Goal: Navigation & Orientation: Find specific page/section

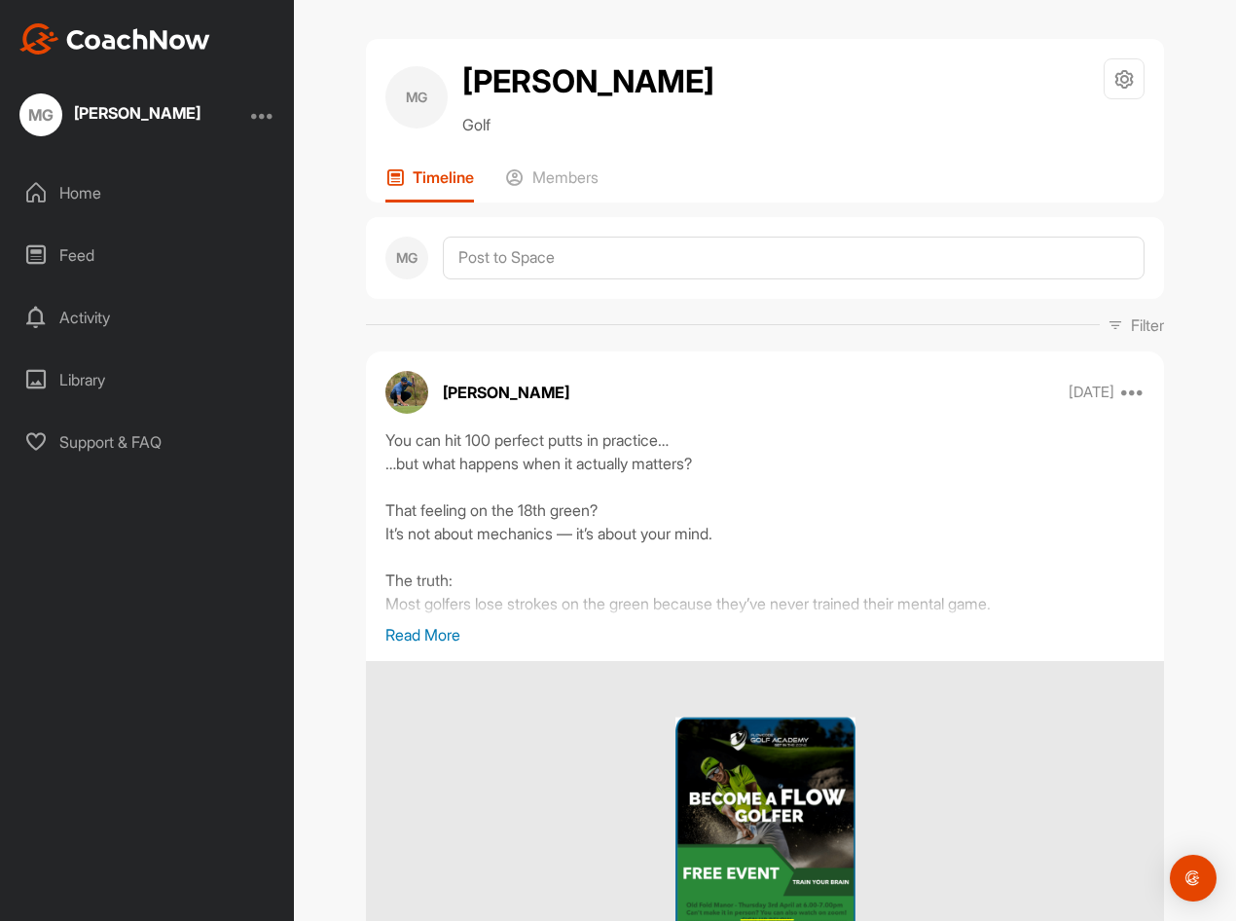
click at [77, 192] on div "Home" at bounding box center [148, 192] width 274 height 49
